Goal: Navigation & Orientation: Understand site structure

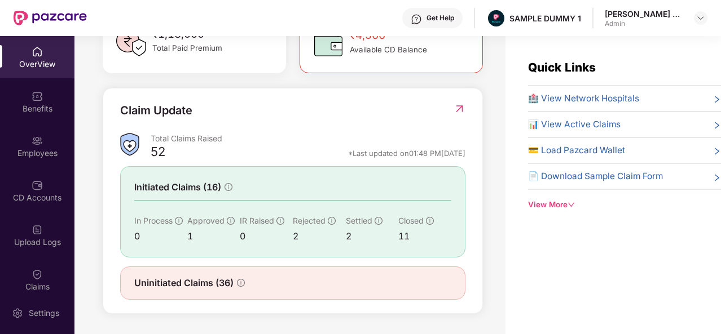
scroll to position [363, 0]
click at [550, 98] on span "🏥 View Network Hospitals" at bounding box center [583, 99] width 111 height 14
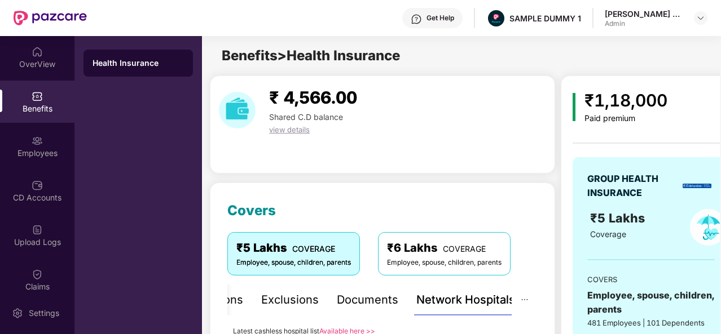
scroll to position [201, 0]
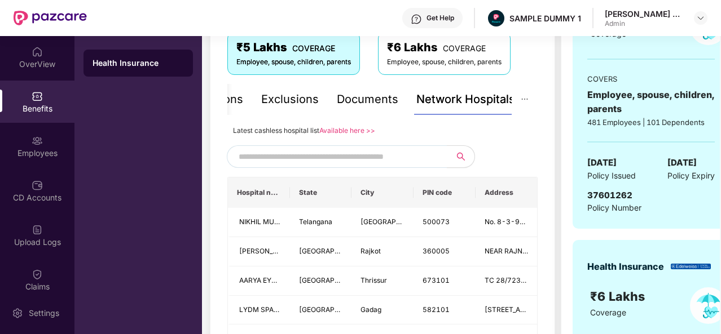
click at [381, 158] on input "text" at bounding box center [335, 156] width 193 height 17
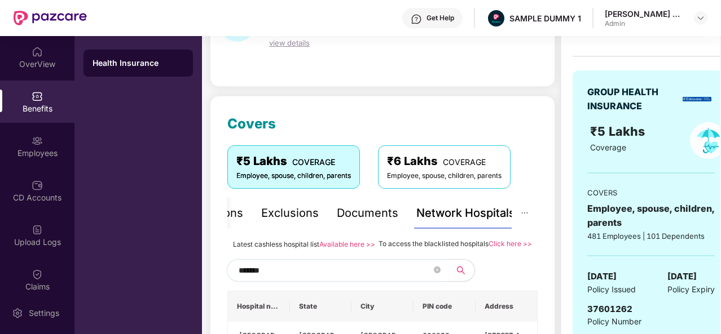
scroll to position [25, 0]
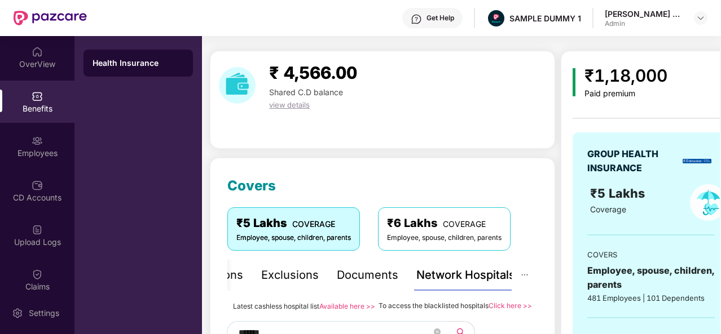
type input "*******"
click at [352, 274] on div "Documents" at bounding box center [367, 275] width 61 height 17
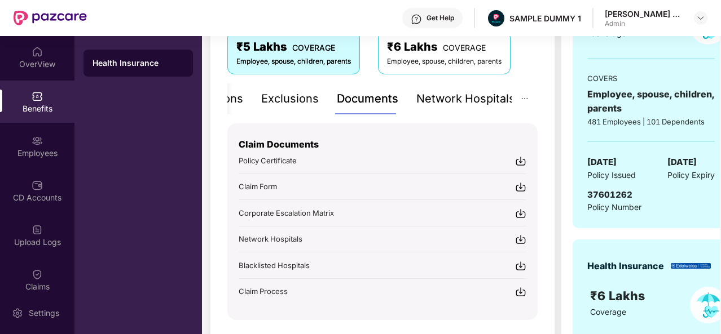
scroll to position [209, 0]
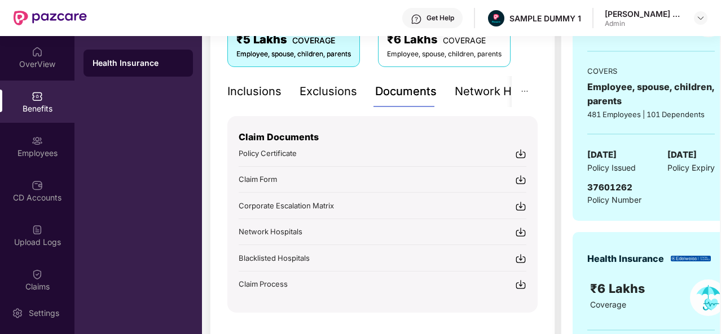
click at [237, 93] on div "Inclusions" at bounding box center [254, 91] width 54 height 17
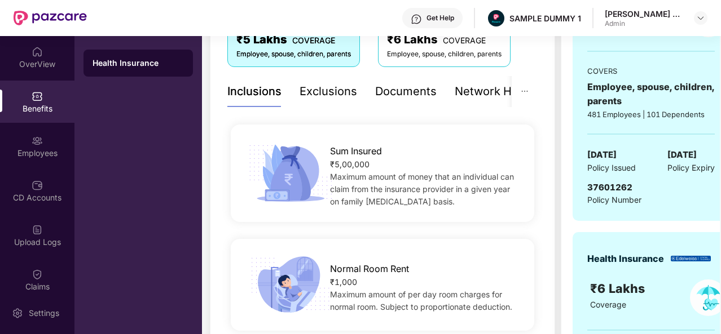
scroll to position [117, 0]
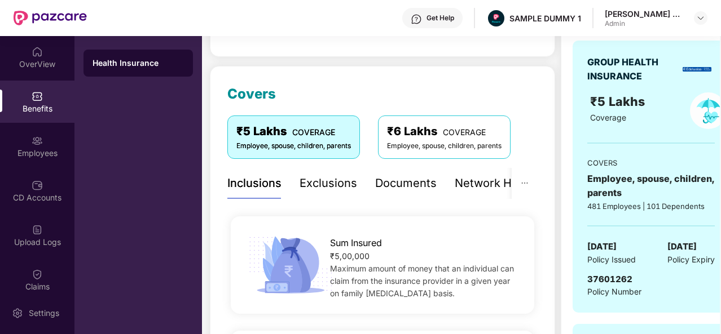
click at [305, 189] on div "Exclusions" at bounding box center [329, 183] width 58 height 17
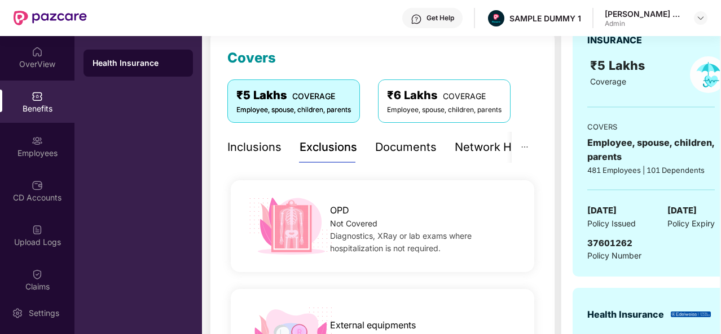
scroll to position [145, 0]
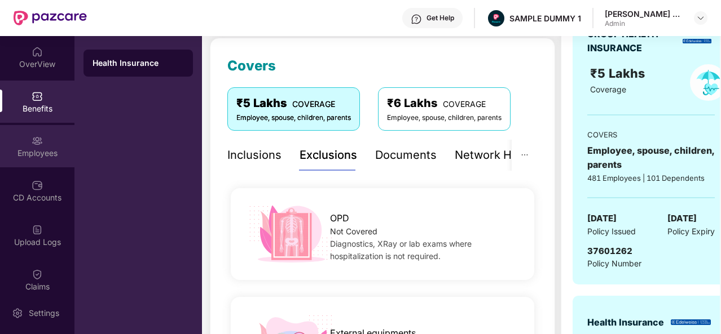
click at [29, 137] on div "Employees" at bounding box center [37, 146] width 74 height 42
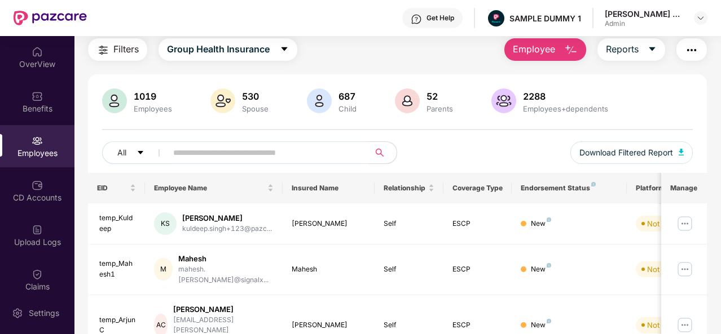
scroll to position [0, 0]
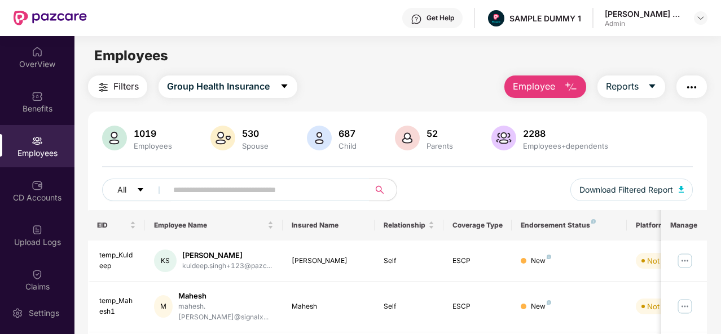
click at [563, 94] on button "Employee" at bounding box center [545, 87] width 82 height 23
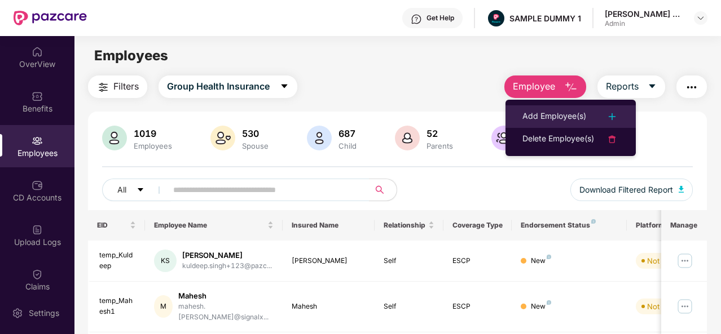
click at [541, 116] on div "Add Employee(s)" at bounding box center [554, 117] width 64 height 14
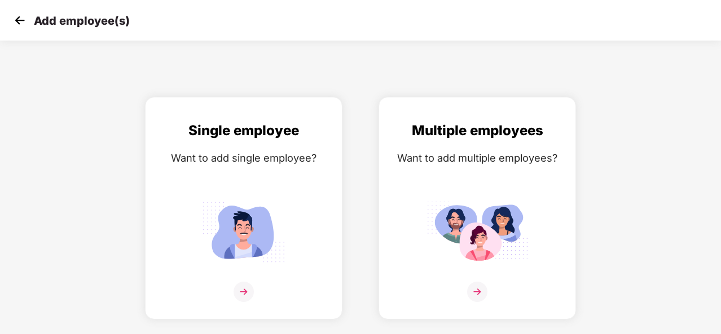
click at [25, 23] on img at bounding box center [19, 20] width 17 height 17
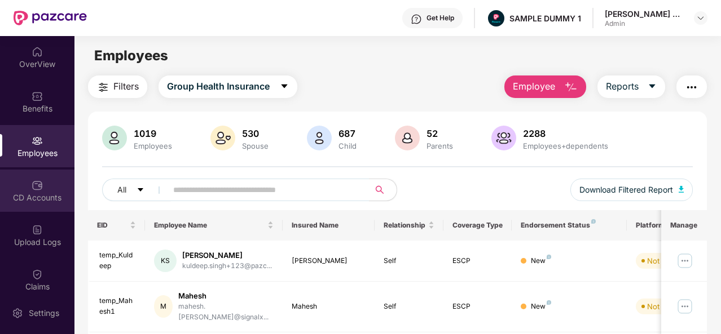
click at [38, 206] on div "CD Accounts" at bounding box center [37, 191] width 74 height 42
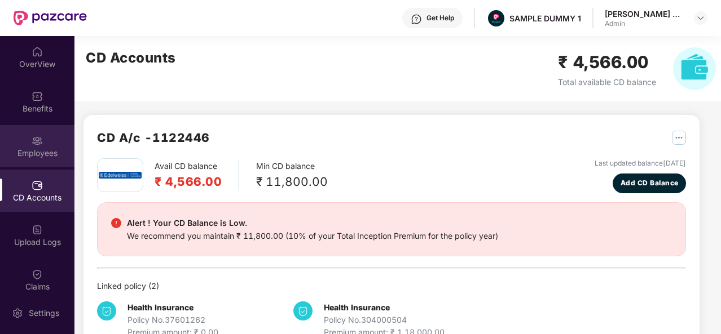
click at [39, 149] on div "Employees" at bounding box center [37, 153] width 74 height 11
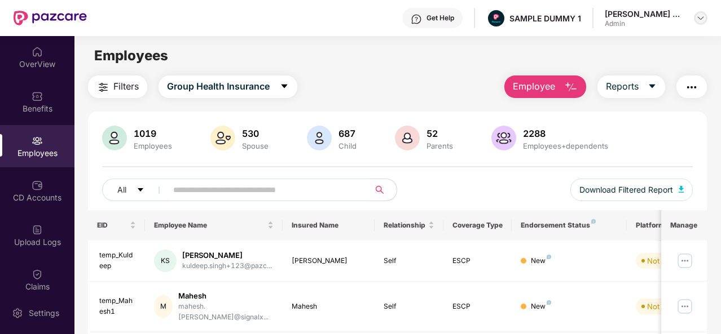
click at [699, 14] on img at bounding box center [700, 18] width 9 height 9
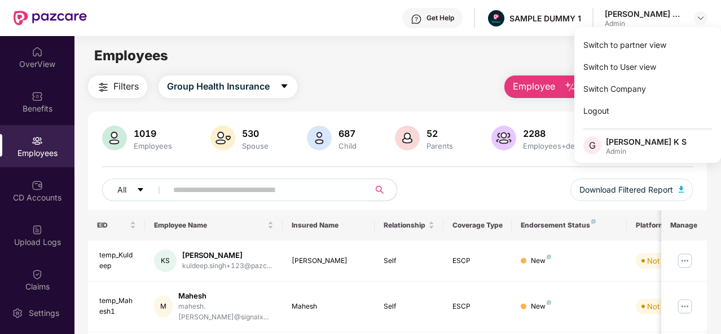
click at [449, 72] on main "Employees Filters Group Health Insurance Employee Reports 1019 Employees 530 Sp…" at bounding box center [397, 203] width 646 height 334
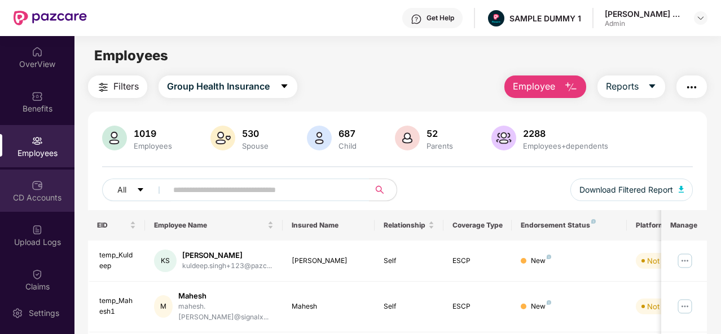
click at [37, 206] on div "CD Accounts" at bounding box center [37, 191] width 74 height 42
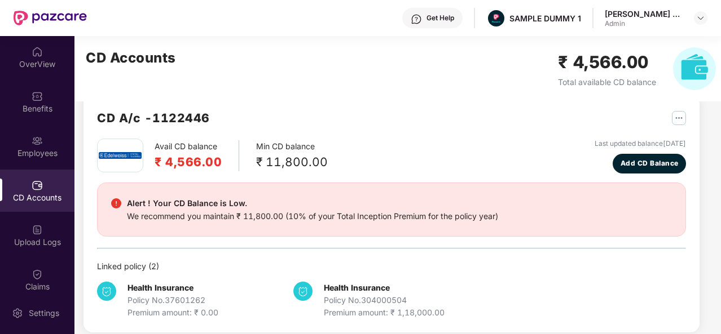
scroll to position [30, 0]
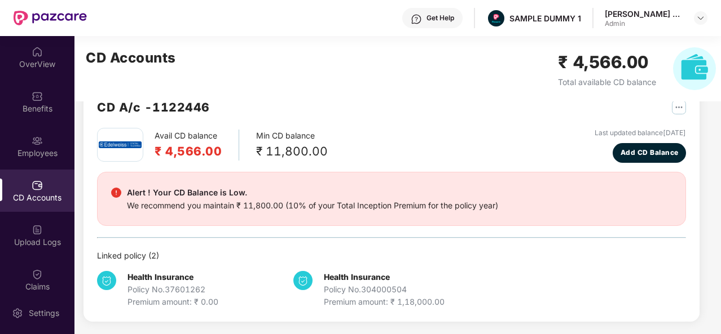
click at [395, 143] on div "Avail CD balance ₹ 4,566.00 Min CD balance ₹ 11,800.00 Last updated balance [DA…" at bounding box center [391, 145] width 589 height 35
click at [33, 275] on img at bounding box center [37, 274] width 11 height 11
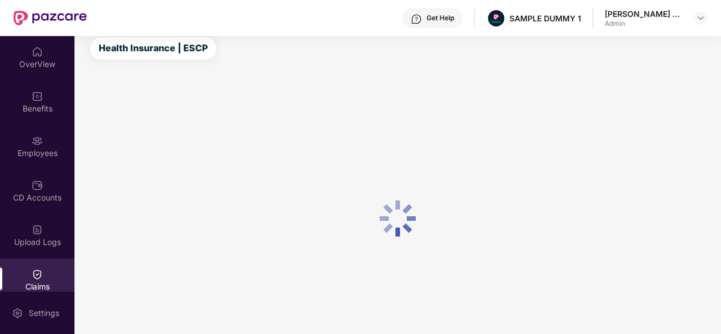
scroll to position [167, 0]
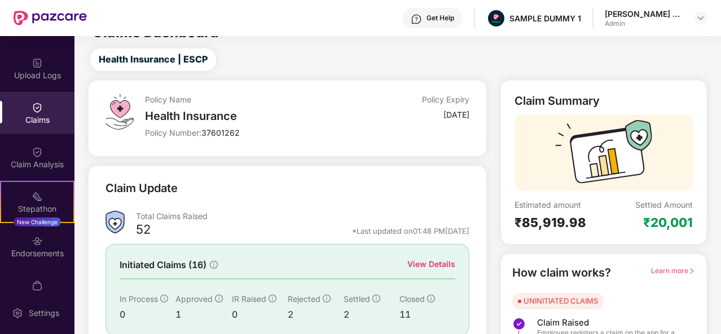
click at [420, 268] on div "View Details" at bounding box center [431, 264] width 48 height 12
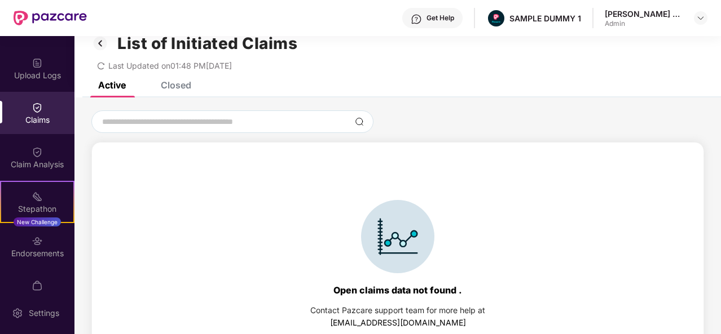
click at [174, 93] on div "Closed" at bounding box center [167, 85] width 47 height 25
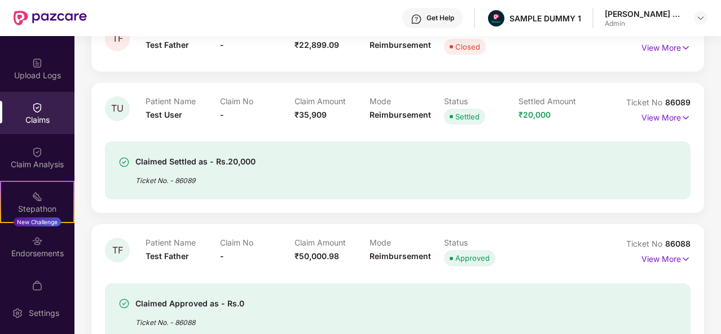
scroll to position [777, 0]
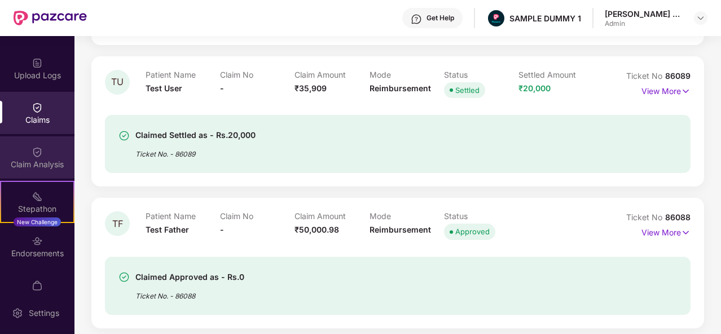
click at [32, 140] on div "Claim Analysis" at bounding box center [37, 158] width 74 height 42
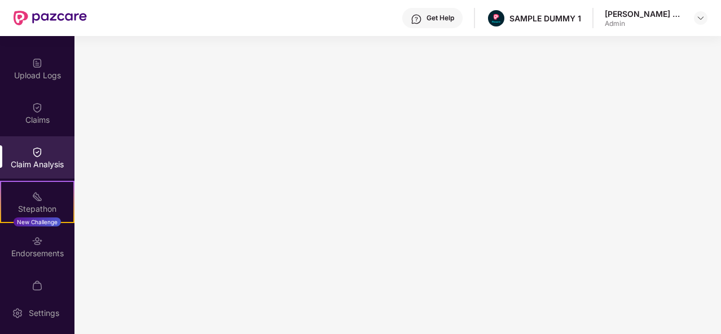
scroll to position [0, 0]
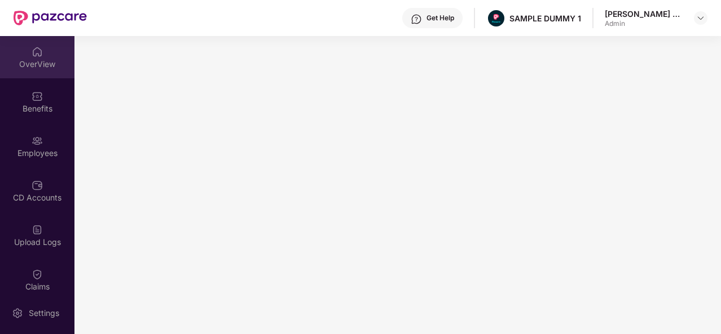
click at [45, 73] on div "OverView" at bounding box center [37, 57] width 74 height 42
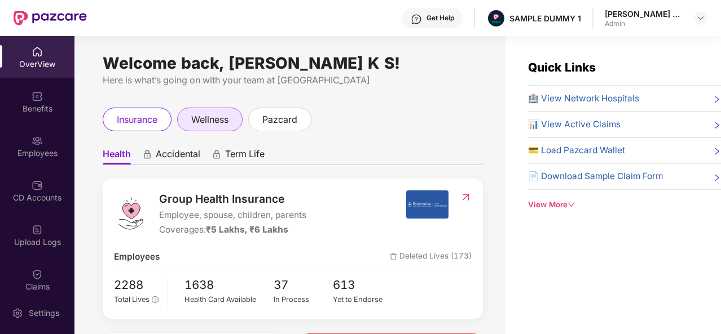
click at [208, 119] on span "wellness" at bounding box center [209, 120] width 37 height 14
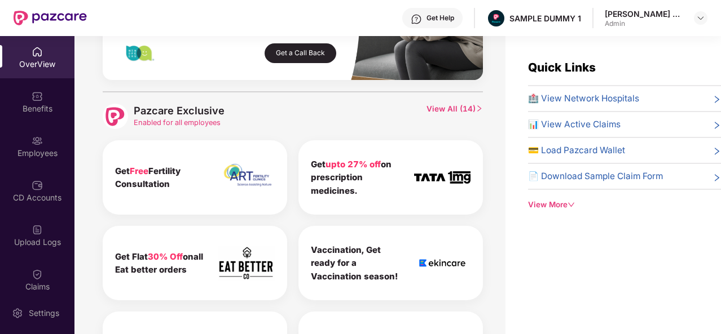
scroll to position [500, 0]
click at [447, 112] on span "View All ( 14 )" at bounding box center [454, 116] width 56 height 25
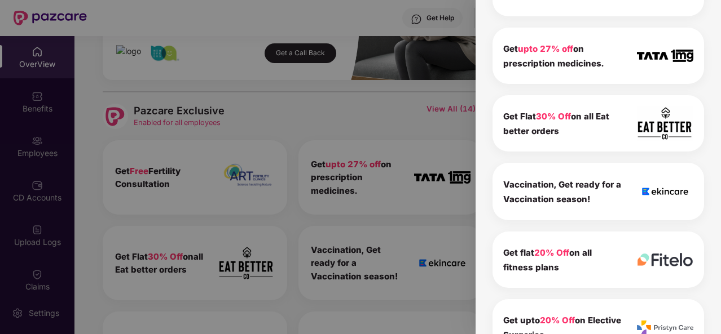
scroll to position [0, 0]
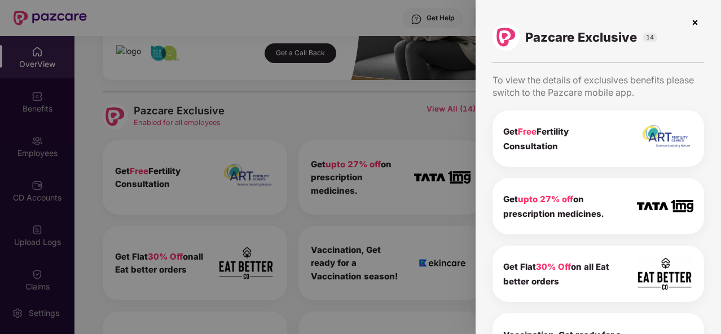
click at [692, 24] on img at bounding box center [695, 23] width 18 height 18
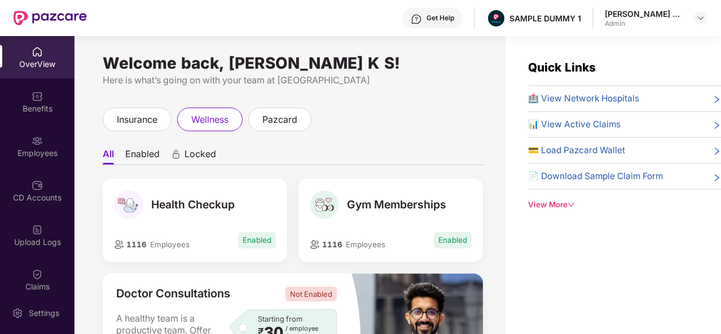
click at [417, 124] on div "insurance wellness pazcard" at bounding box center [293, 120] width 380 height 24
